Goal: Navigation & Orientation: Understand site structure

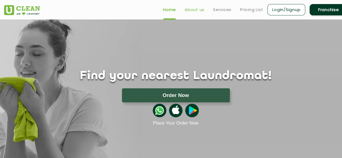
click at [188, 9] on link "About us" at bounding box center [194, 9] width 20 height 6
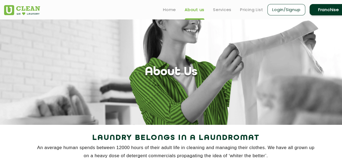
click at [188, 9] on link "About us" at bounding box center [194, 9] width 20 height 6
click at [226, 10] on link "Services" at bounding box center [222, 9] width 18 height 6
